Goal: Information Seeking & Learning: Find specific fact

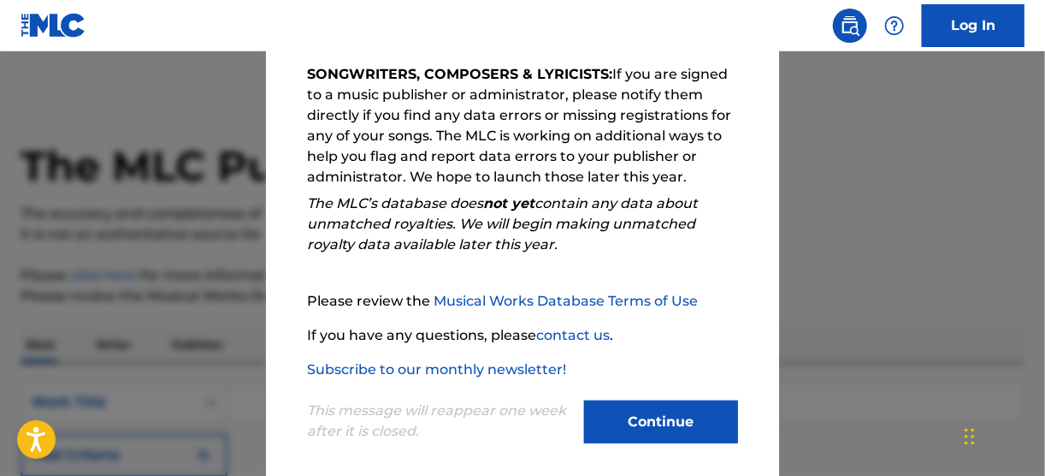
scroll to position [306, 0]
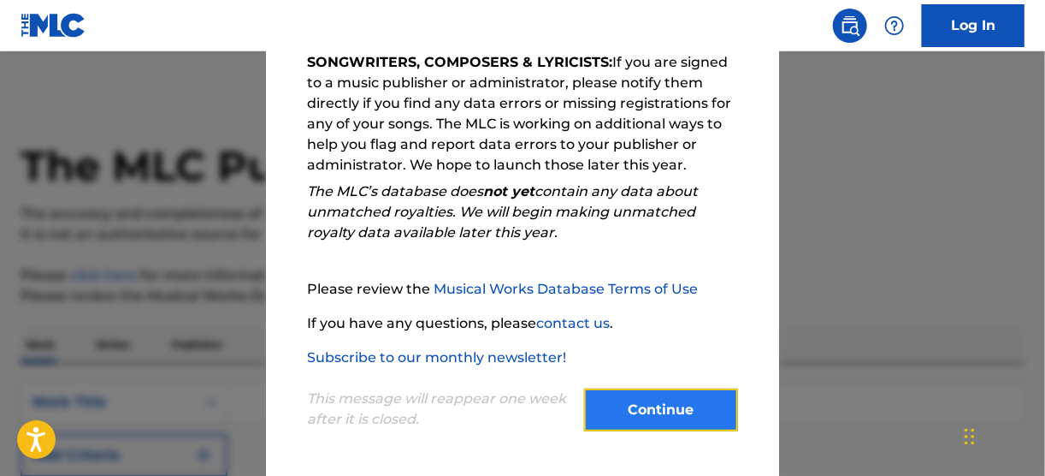
click at [636, 398] on button "Continue" at bounding box center [661, 409] width 154 height 43
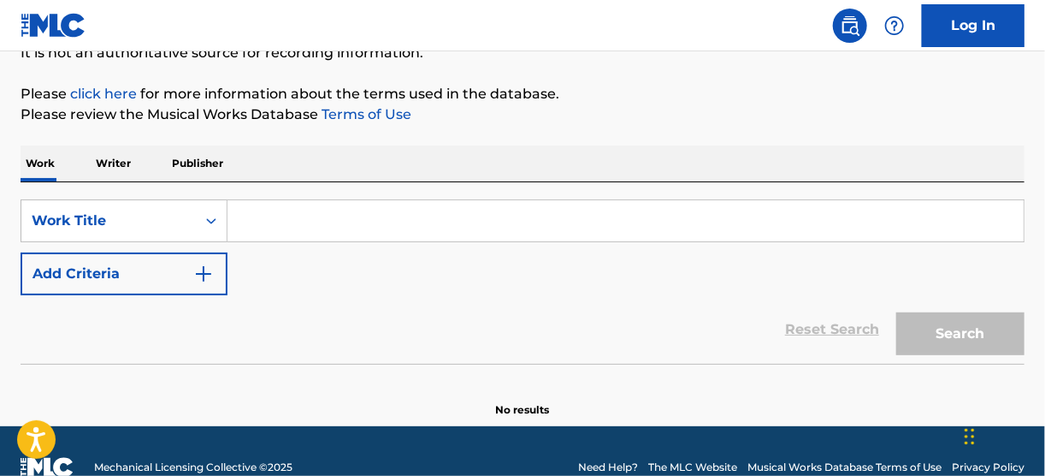
scroll to position [205, 0]
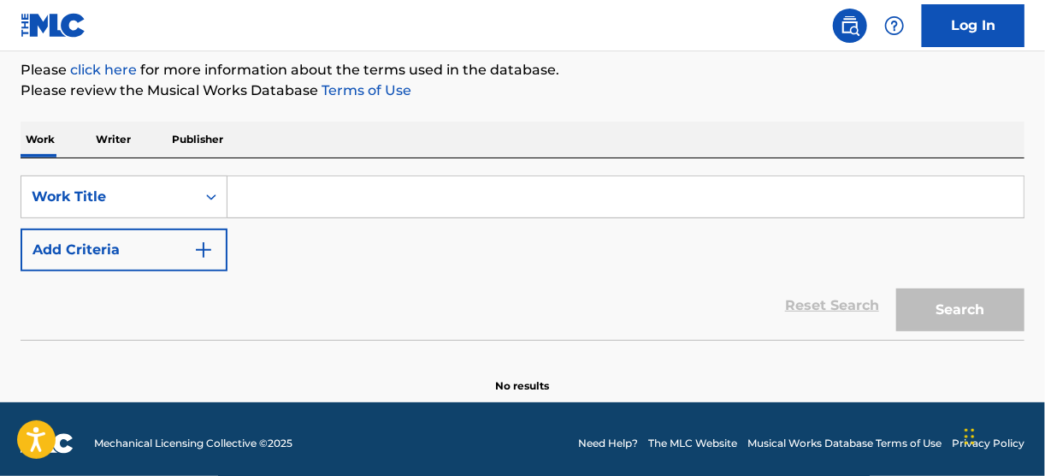
paste input "[PERSON_NAME]"
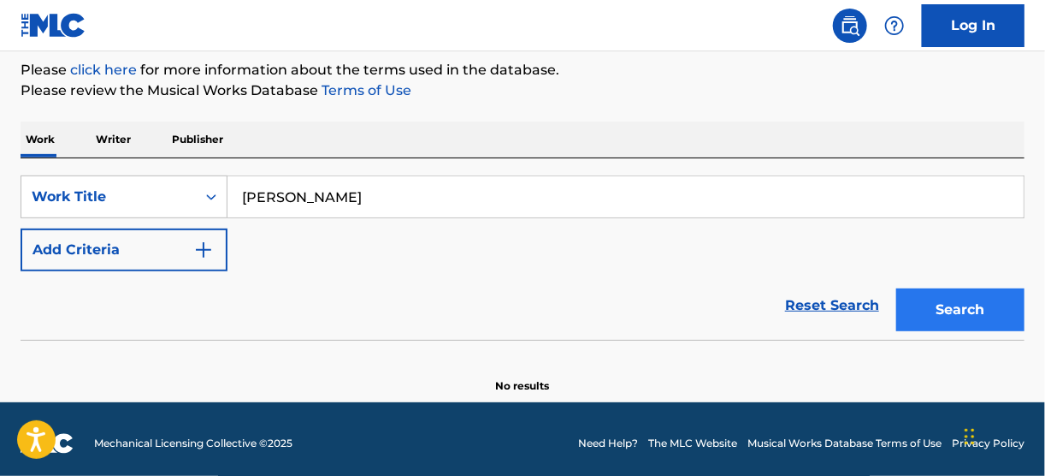
type input "[PERSON_NAME]"
click at [930, 309] on button "Search" at bounding box center [960, 309] width 128 height 43
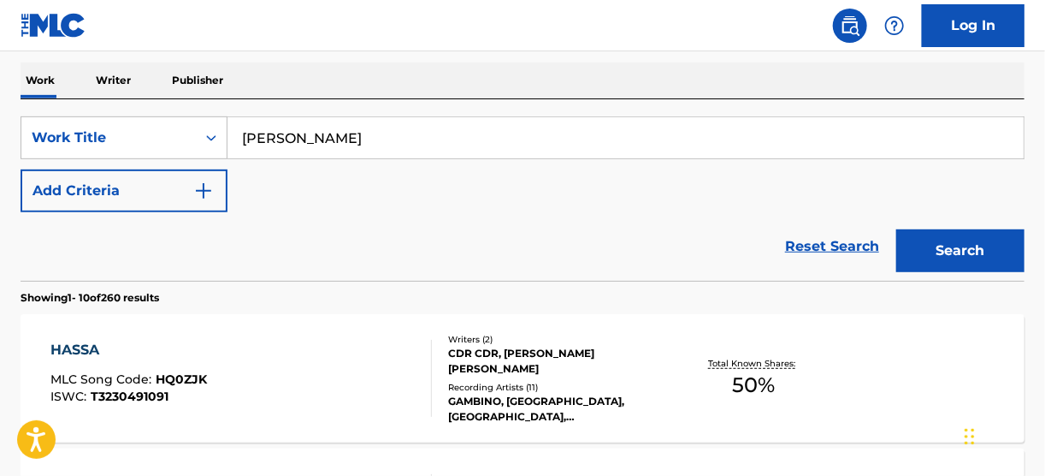
scroll to position [274, 0]
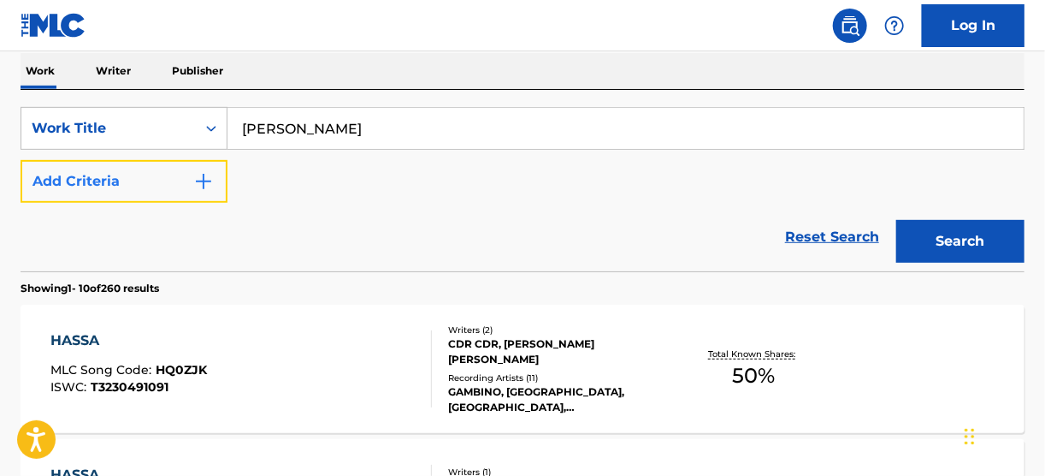
click at [204, 181] on img "Search Form" at bounding box center [203, 181] width 21 height 21
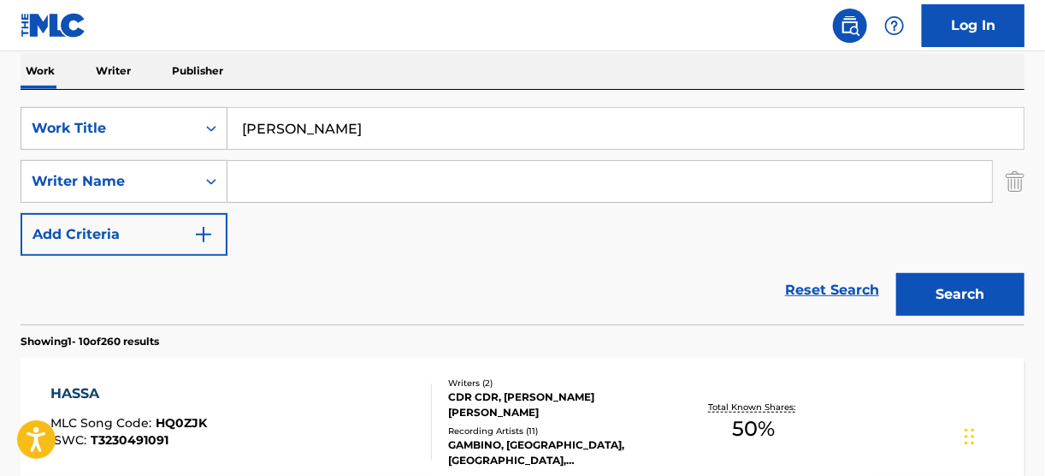
click at [266, 178] on input "Search Form" at bounding box center [610, 181] width 765 height 41
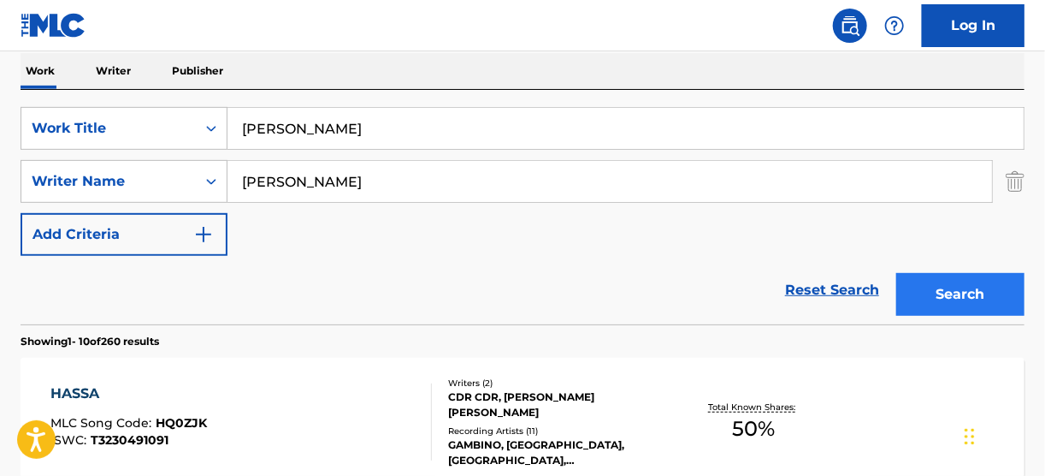
type input "[PERSON_NAME]"
click at [967, 299] on button "Search" at bounding box center [960, 294] width 128 height 43
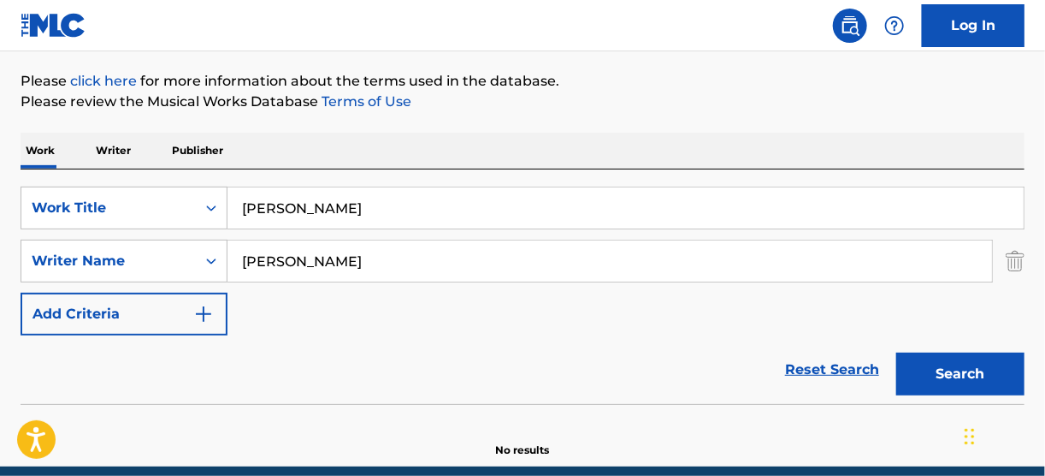
scroll to position [129, 0]
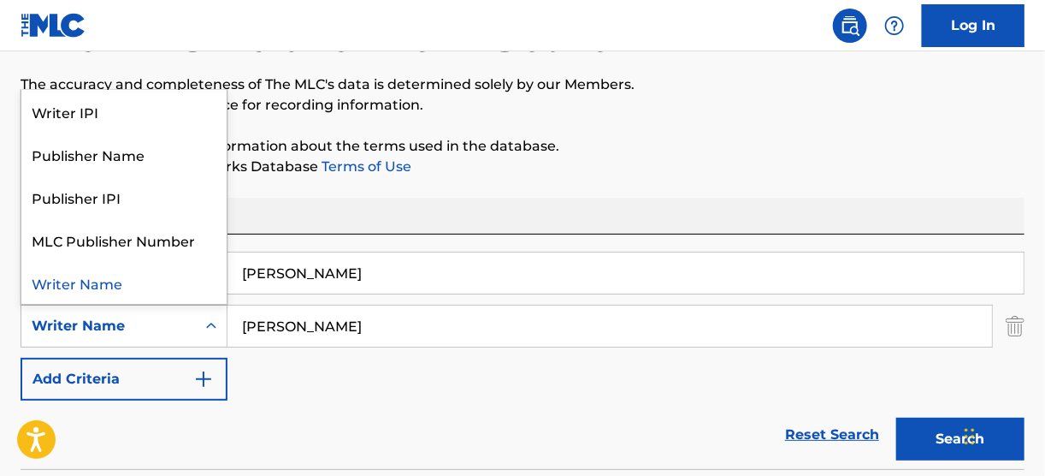
click at [210, 328] on icon "Search Form" at bounding box center [211, 325] width 17 height 17
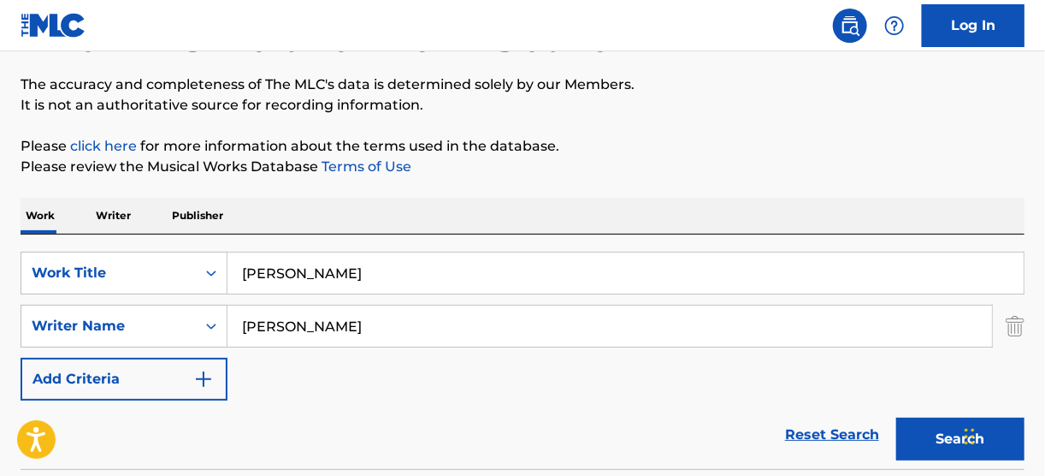
click at [483, 422] on div "Reset Search Search" at bounding box center [523, 434] width 1004 height 68
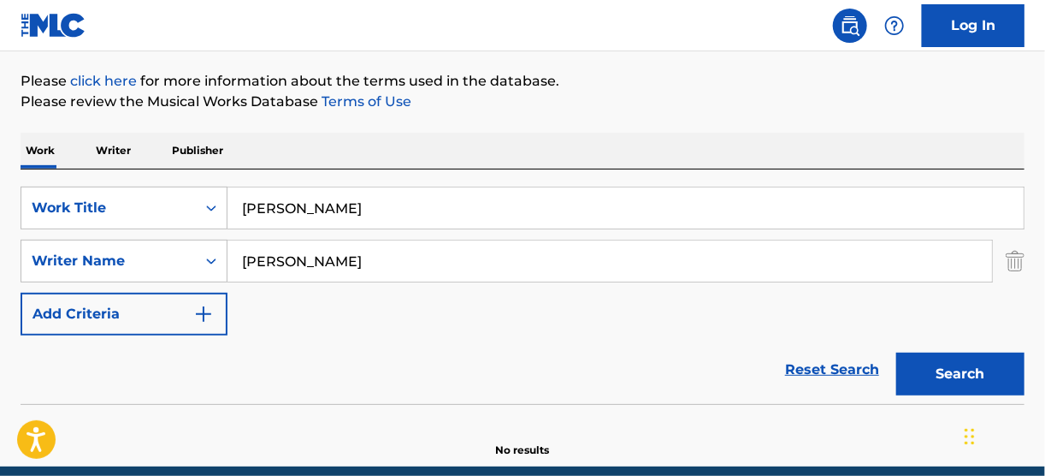
scroll to position [198, 0]
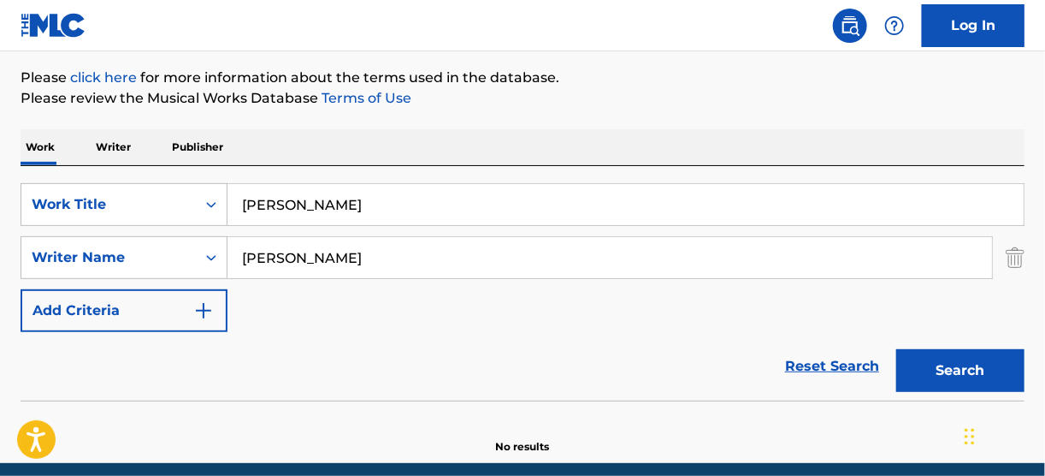
click at [581, 427] on section "No results" at bounding box center [523, 432] width 1004 height 44
